Goal: Communication & Community: Participate in discussion

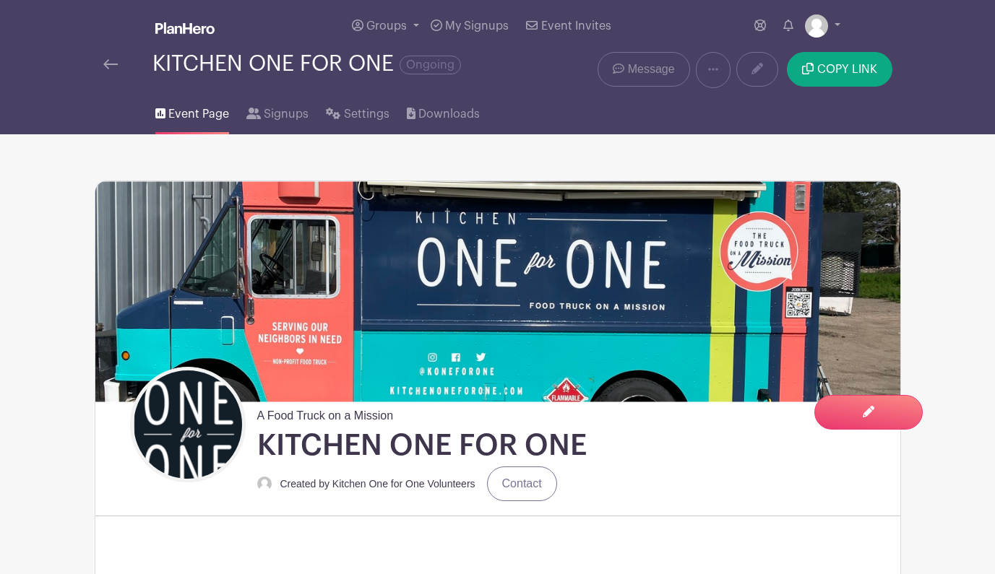
click at [619, 68] on icon at bounding box center [619, 69] width 12 height 12
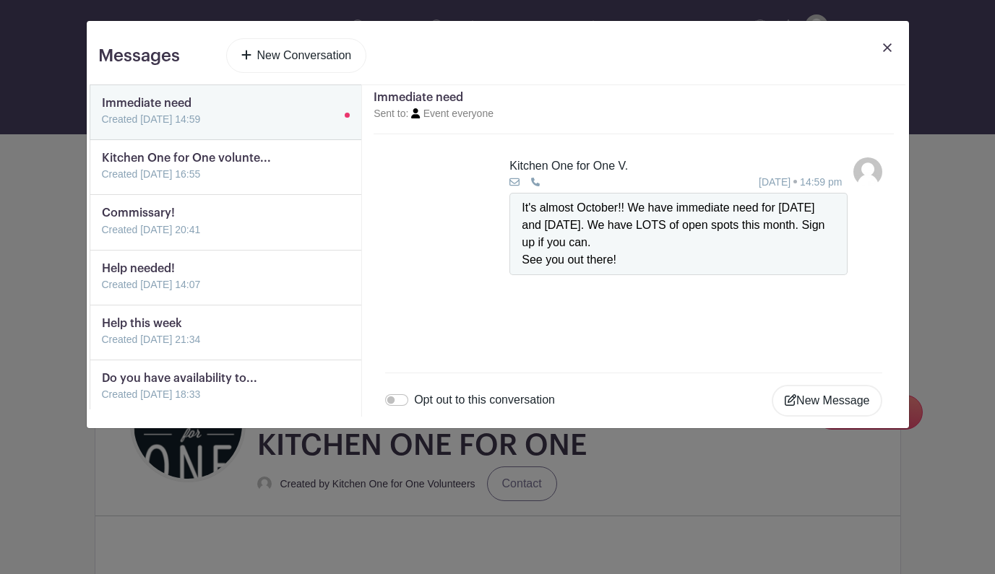
click at [314, 53] on link "New Conversation" at bounding box center [296, 55] width 141 height 35
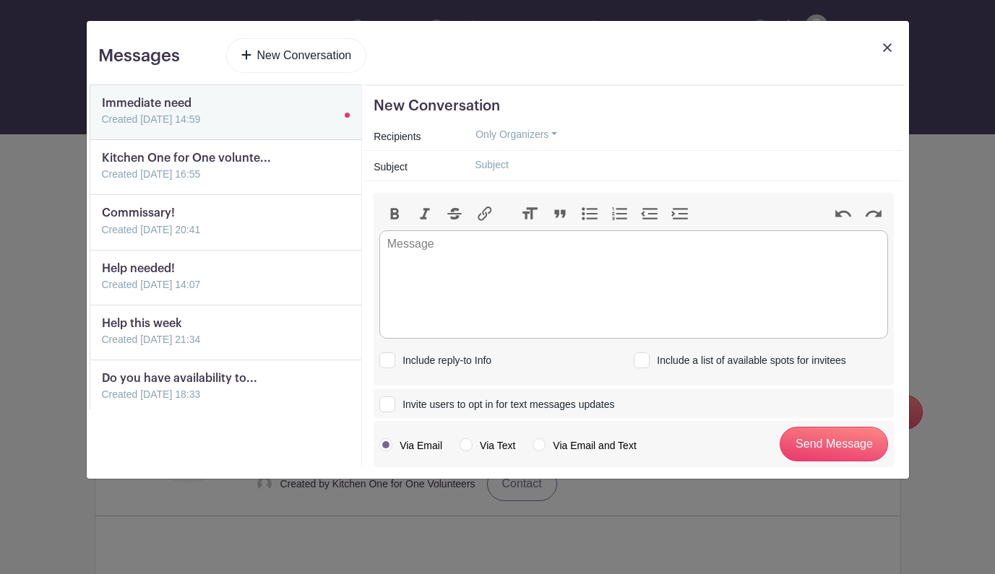
click at [502, 134] on button "Only Organizers" at bounding box center [516, 135] width 106 height 22
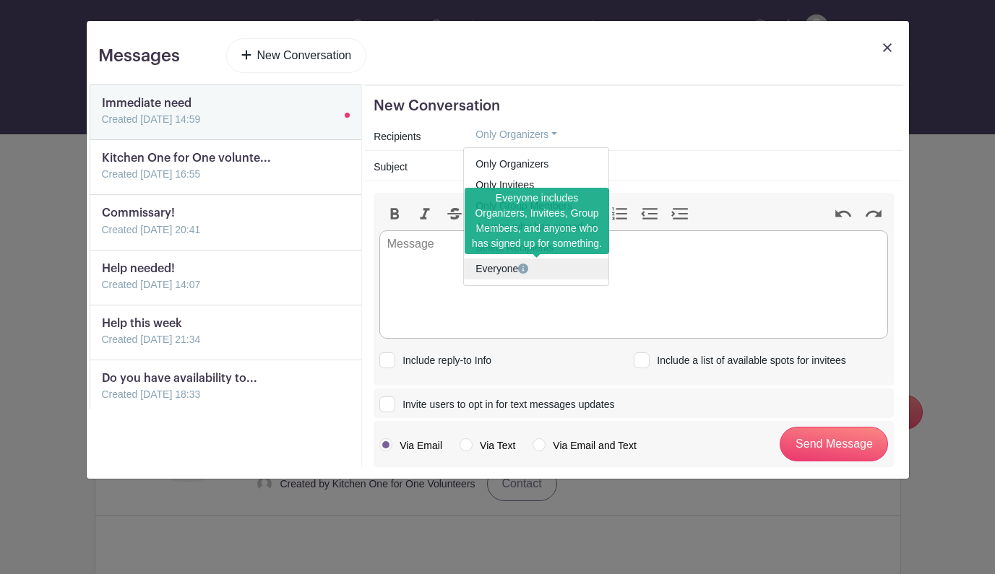
click at [522, 271] on icon at bounding box center [523, 269] width 10 height 10
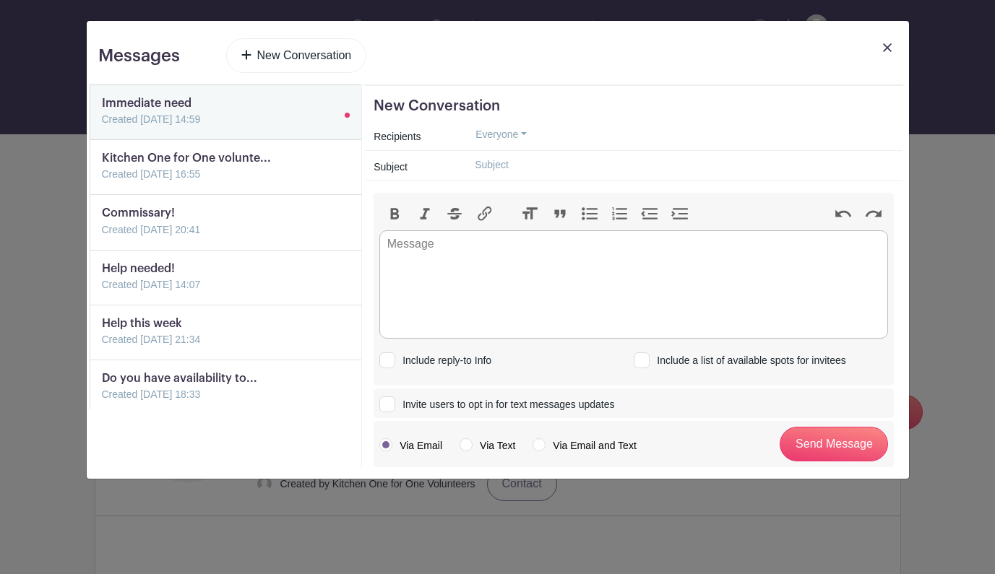
click at [460, 170] on div at bounding box center [679, 166] width 448 height 24
click at [496, 165] on input "text" at bounding box center [678, 165] width 431 height 22
type input "October"
click at [448, 262] on trix-editor at bounding box center [633, 285] width 509 height 108
type trix-editor "<div>H</div>"
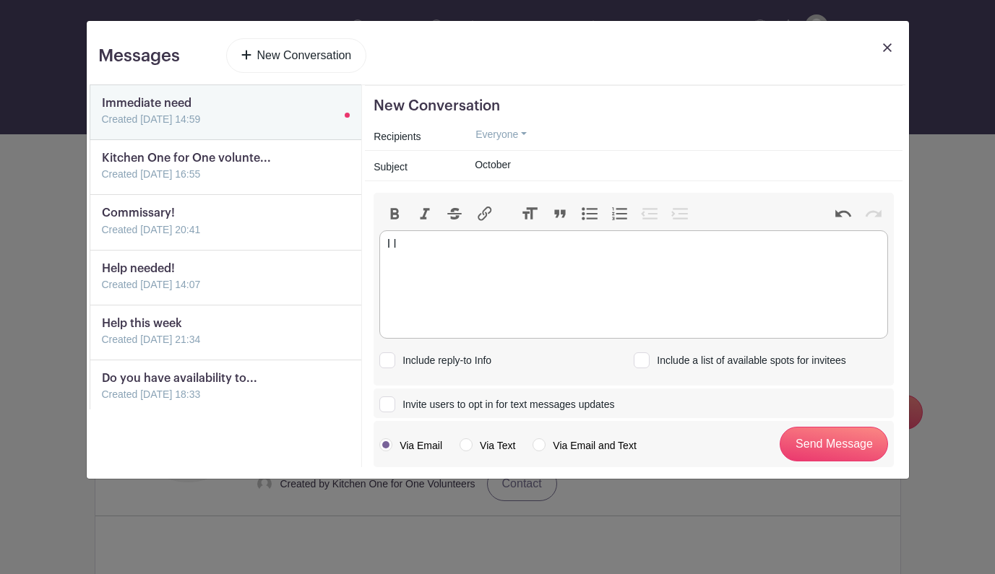
type trix-editor "<div>I</div>"
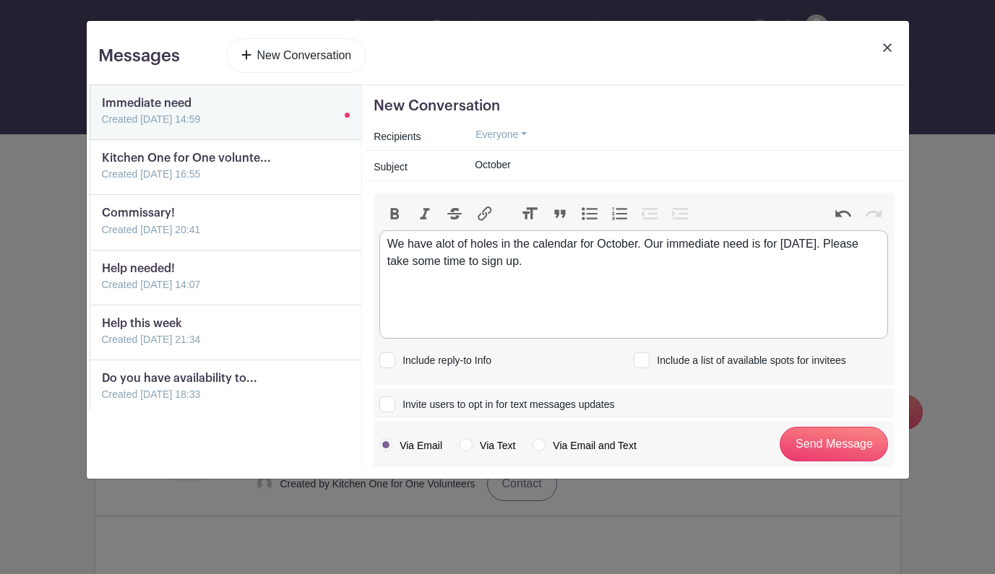
click at [858, 243] on div "We have alot of holes in the calendar for October. Our immediate need is for [D…" at bounding box center [634, 253] width 494 height 35
click at [587, 262] on div "We have alot of holes in the calendar for October. Our immediate need is for [D…" at bounding box center [634, 253] width 494 height 35
click at [440, 244] on div "We have alot of holes in the calendar for October. Our immediate need is for [D…" at bounding box center [634, 253] width 494 height 35
click at [580, 267] on div "We have a lot of holes in the calendar for October. Our immediate need is for […" at bounding box center [634, 253] width 494 height 35
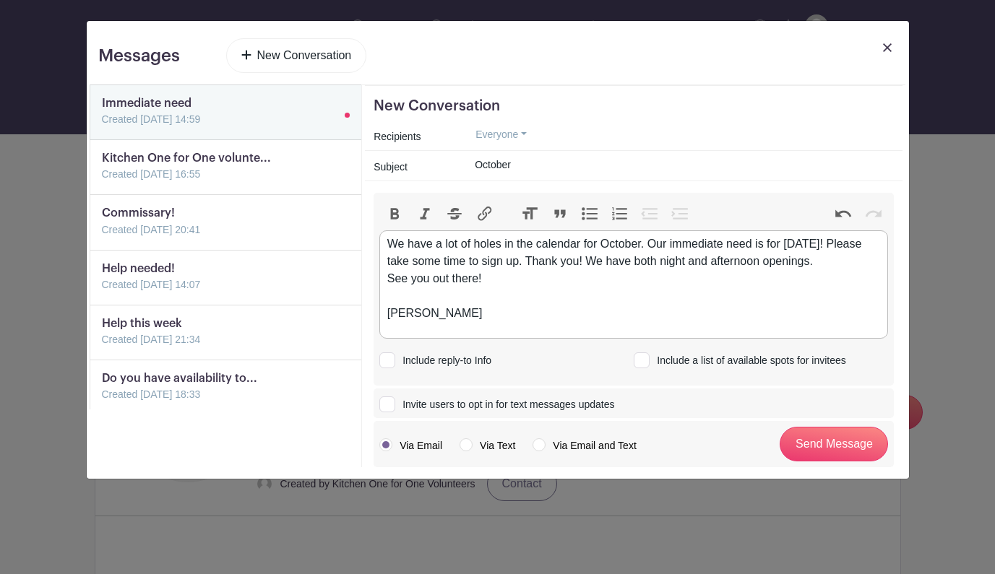
type trix-editor "<div>We have a lot of holes in the calendar for October. Our immediate need is …"
click at [641, 358] on input "Include a list of available spots for invitees" at bounding box center [638, 357] width 9 height 9
checkbox input "true"
click at [811, 444] on input "Send Message" at bounding box center [834, 444] width 108 height 35
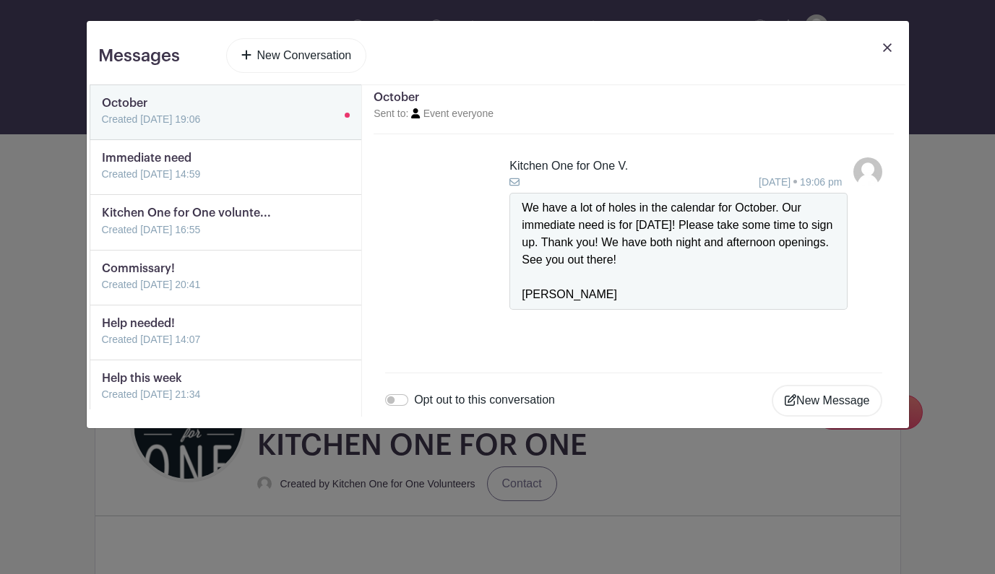
click at [887, 43] on img at bounding box center [887, 47] width 9 height 9
